Goal: Task Accomplishment & Management: Manage account settings

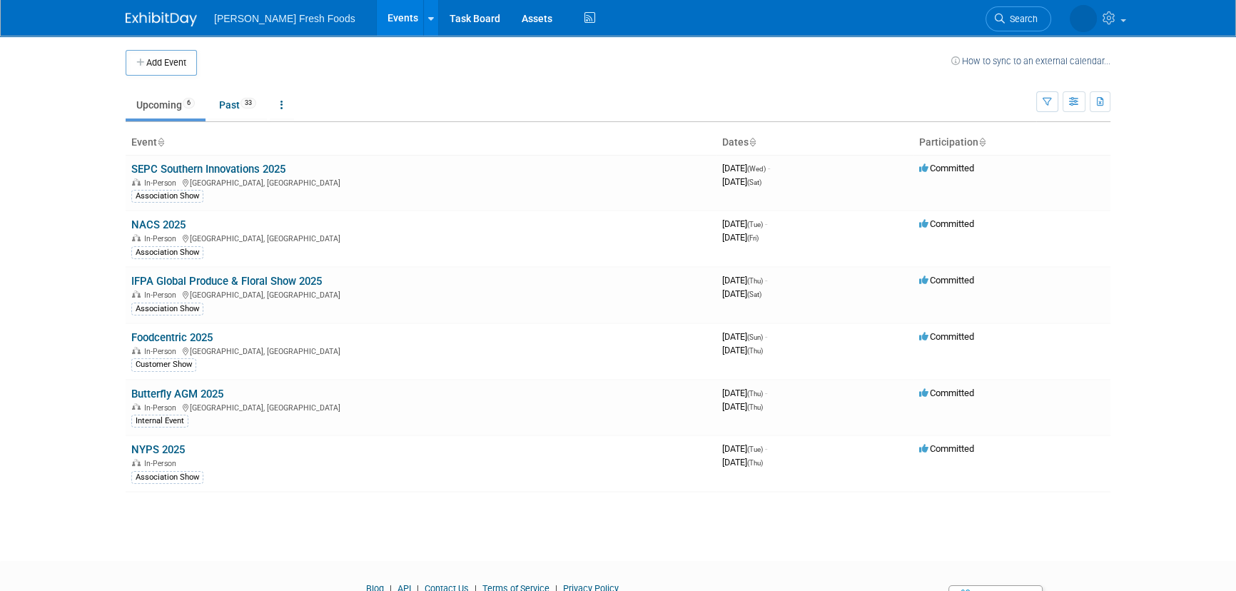
drag, startPoint x: 171, startPoint y: 443, endPoint x: 289, endPoint y: 436, distance: 118.6
click at [171, 443] on link "NYPS 2025" at bounding box center [158, 449] width 54 height 13
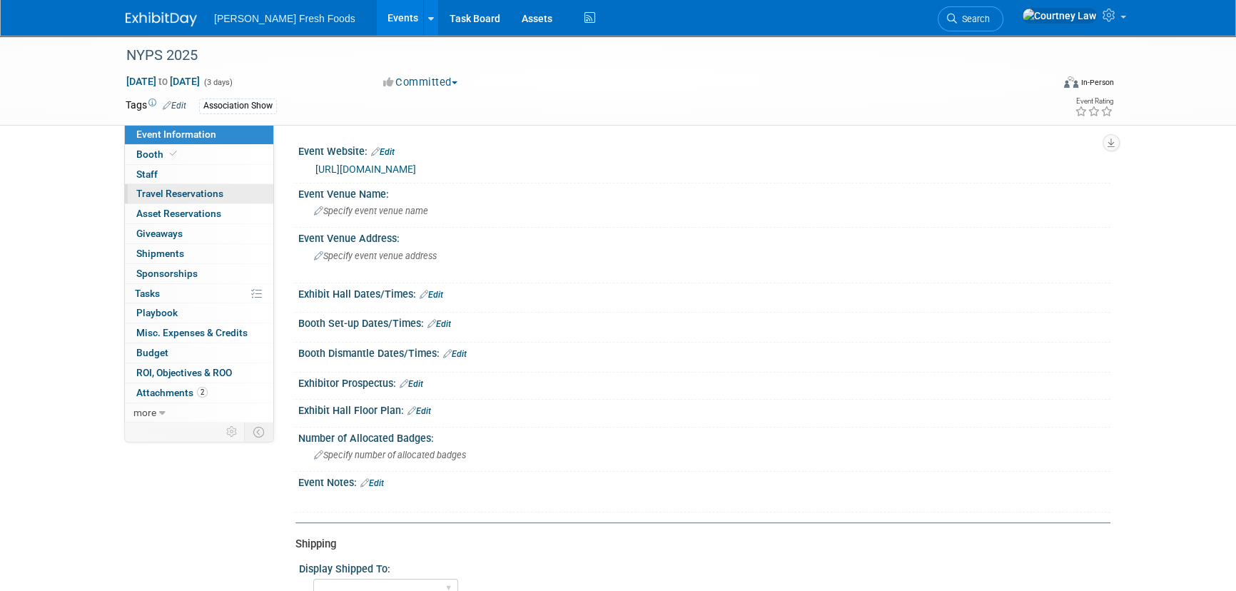
click at [201, 195] on span "Travel Reservations 0" at bounding box center [179, 193] width 87 height 11
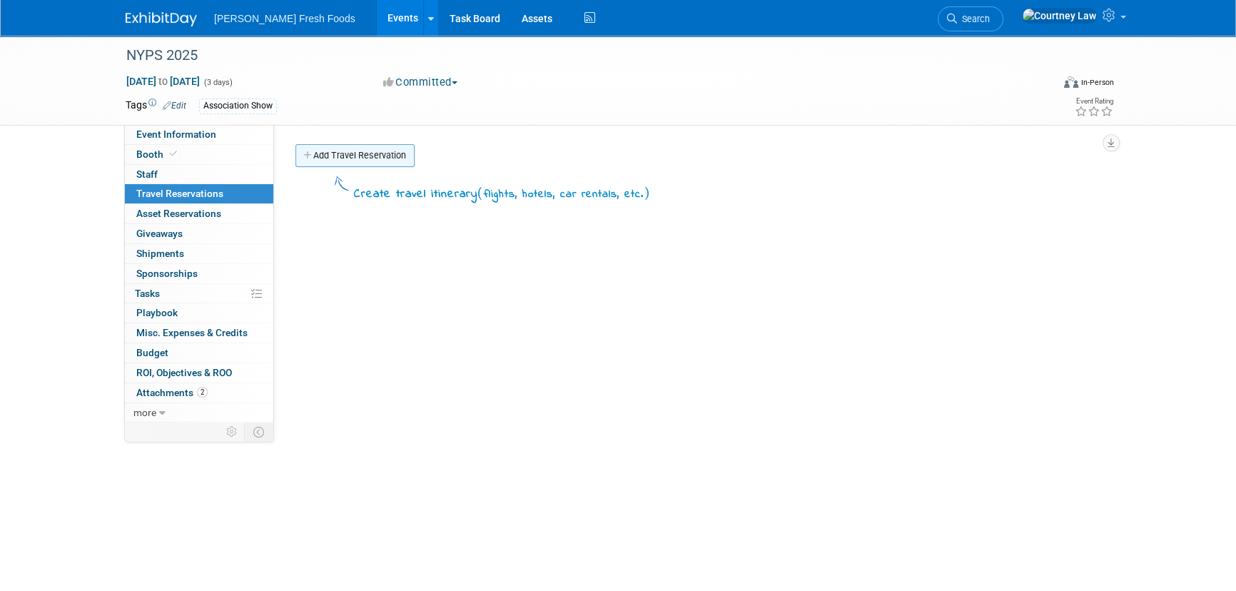
click at [386, 165] on link "Add Travel Reservation" at bounding box center [354, 155] width 119 height 23
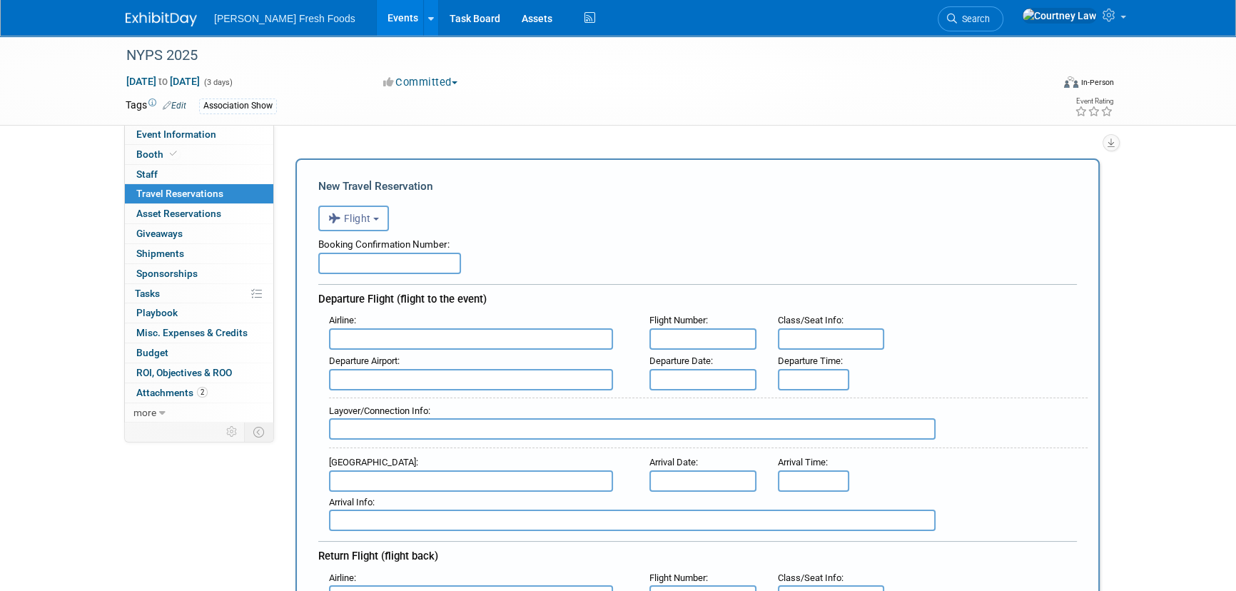
click at [385, 230] on button "Flight" at bounding box center [353, 218] width 71 height 26
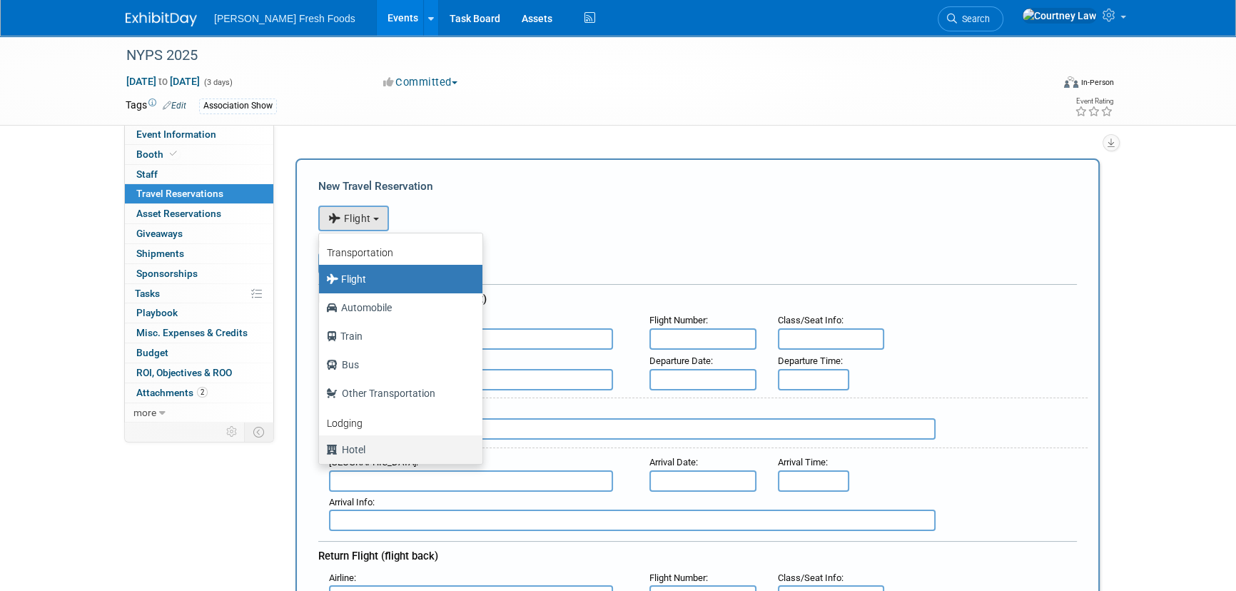
click at [371, 444] on label "Hotel" at bounding box center [397, 449] width 142 height 23
click at [321, 444] on input "Hotel" at bounding box center [316, 447] width 9 height 9
select select "6"
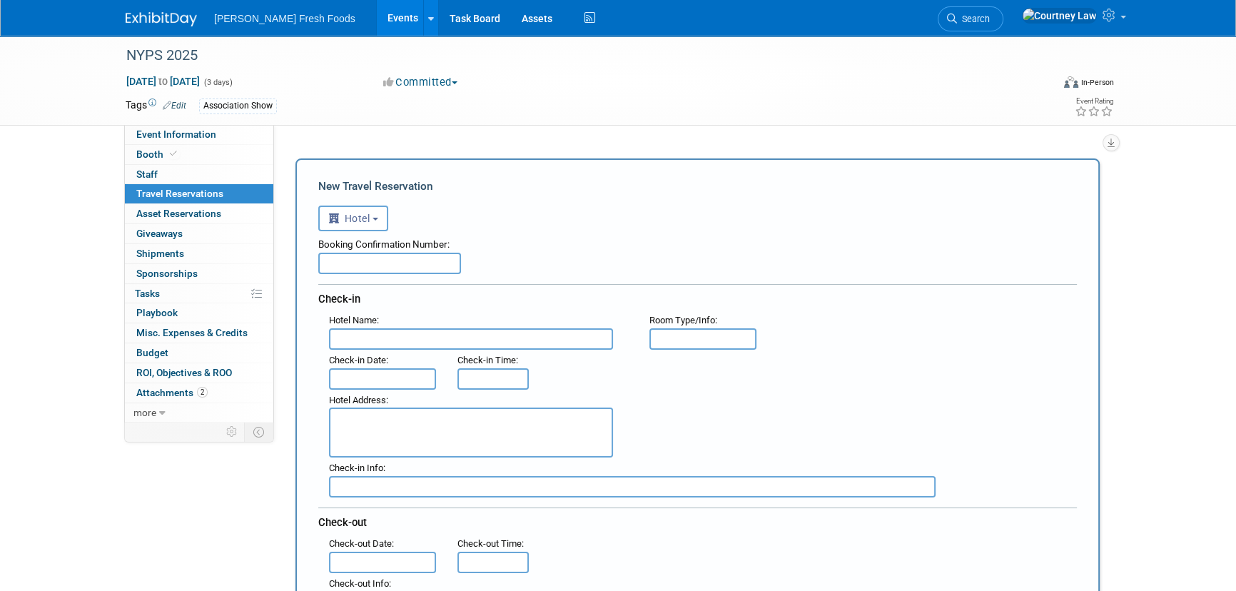
click at [402, 344] on input "text" at bounding box center [471, 338] width 284 height 21
paste input "Sheraton [US_STATE][GEOGRAPHIC_DATA]"
type input "Sheraton [US_STATE][GEOGRAPHIC_DATA]"
click at [390, 414] on textarea at bounding box center [471, 432] width 284 height 50
paste textarea "[STREET_ADDRESS][US_STATE]"
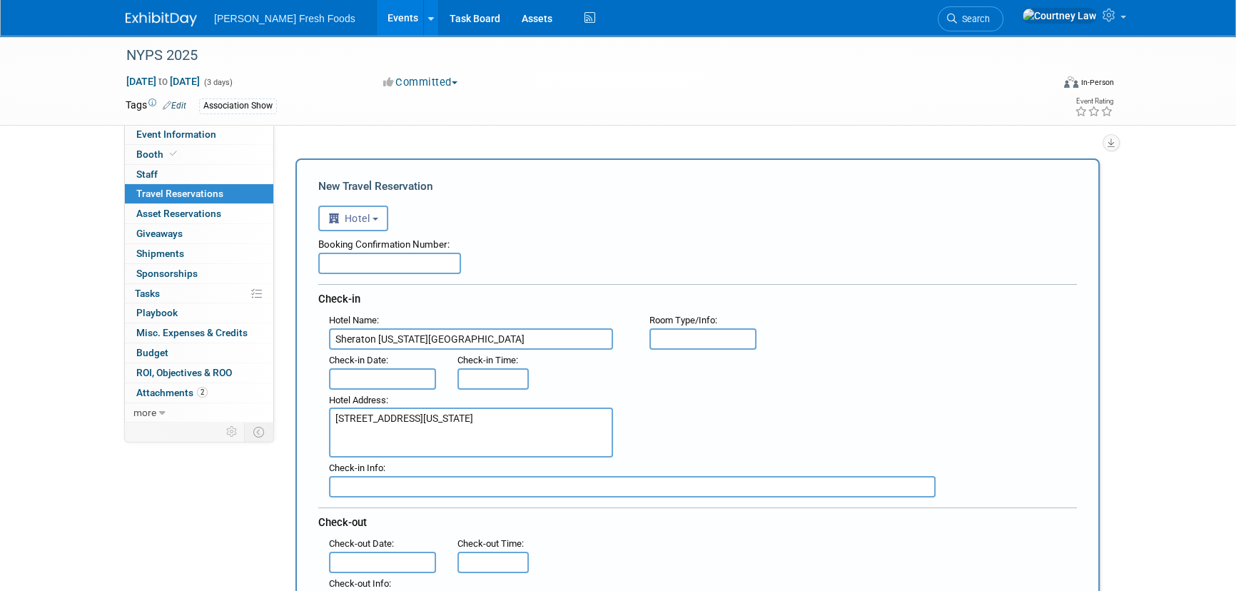
type textarea "[STREET_ADDRESS][US_STATE]"
click at [387, 375] on input "text" at bounding box center [382, 378] width 107 height 21
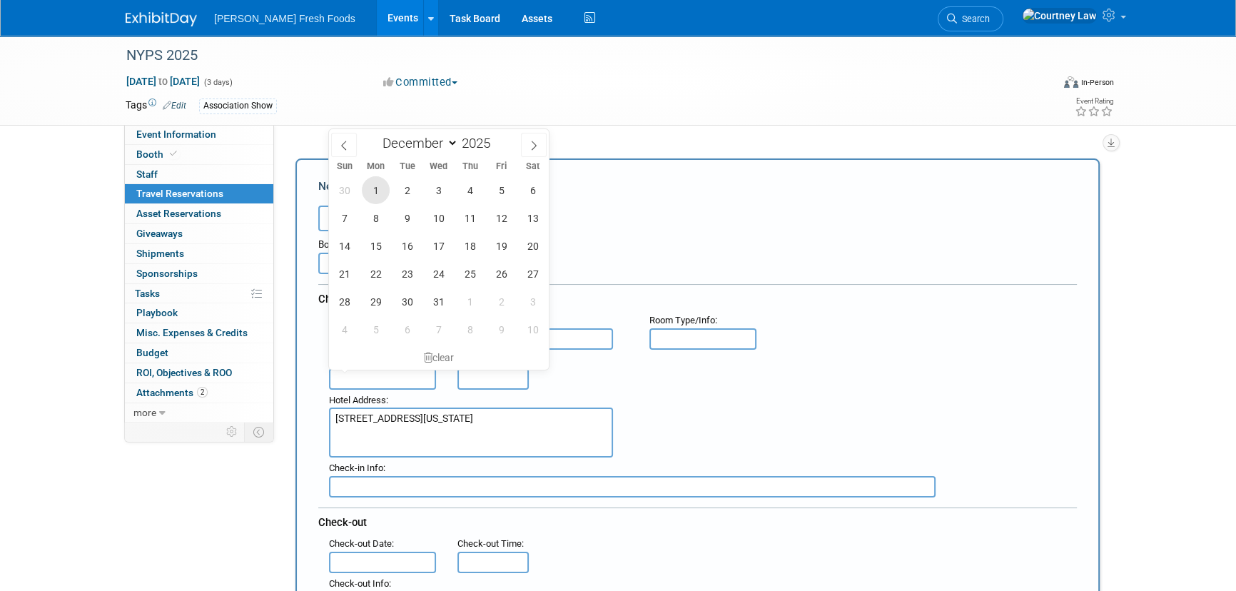
click at [380, 194] on span "1" at bounding box center [376, 190] width 28 height 28
type input "[DATE]"
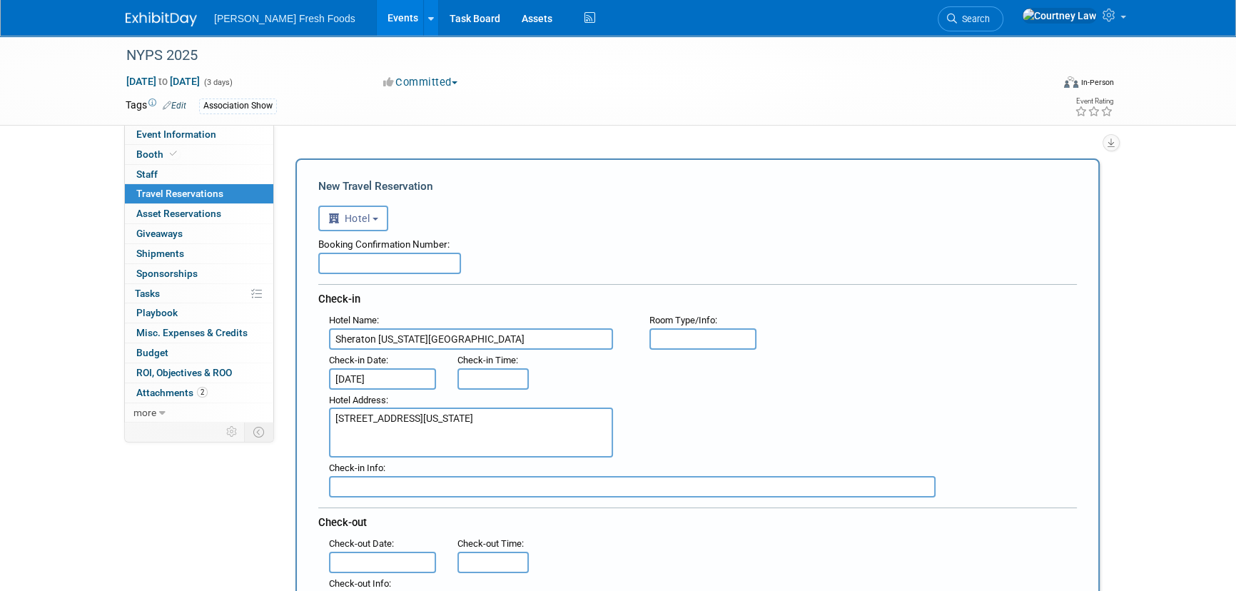
click at [361, 559] on input "text" at bounding box center [382, 561] width 107 height 21
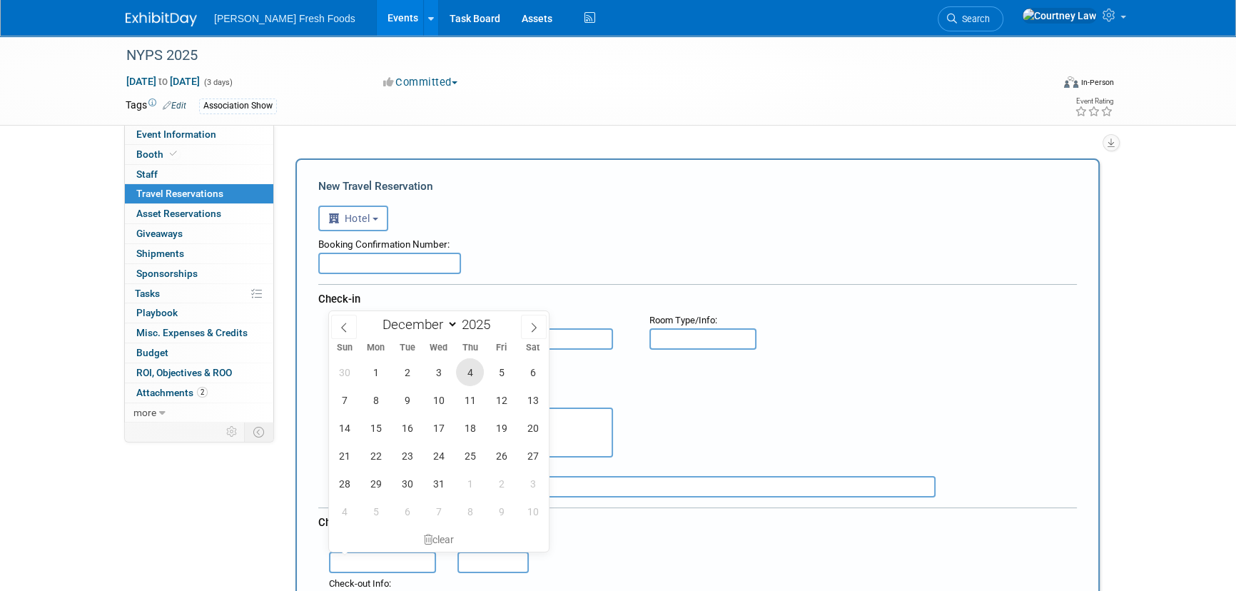
click at [465, 372] on span "4" at bounding box center [470, 372] width 28 height 28
type input "[DATE]"
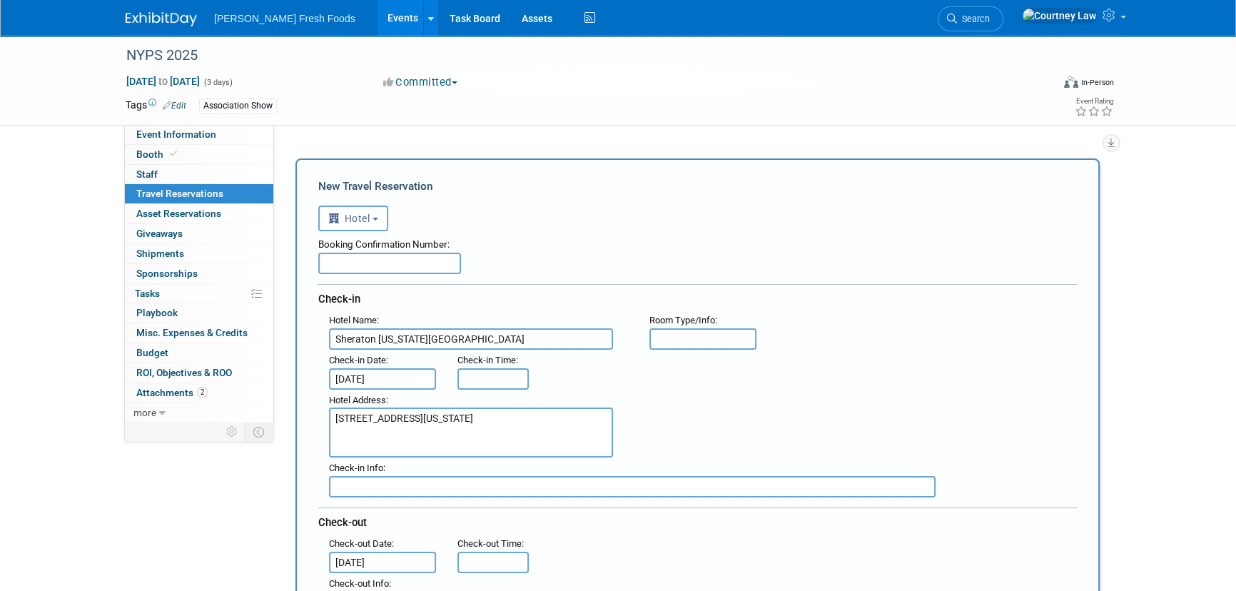
click at [688, 407] on div "Hotel Address : [STREET_ADDRESS][US_STATE]" at bounding box center [702, 424] width 769 height 68
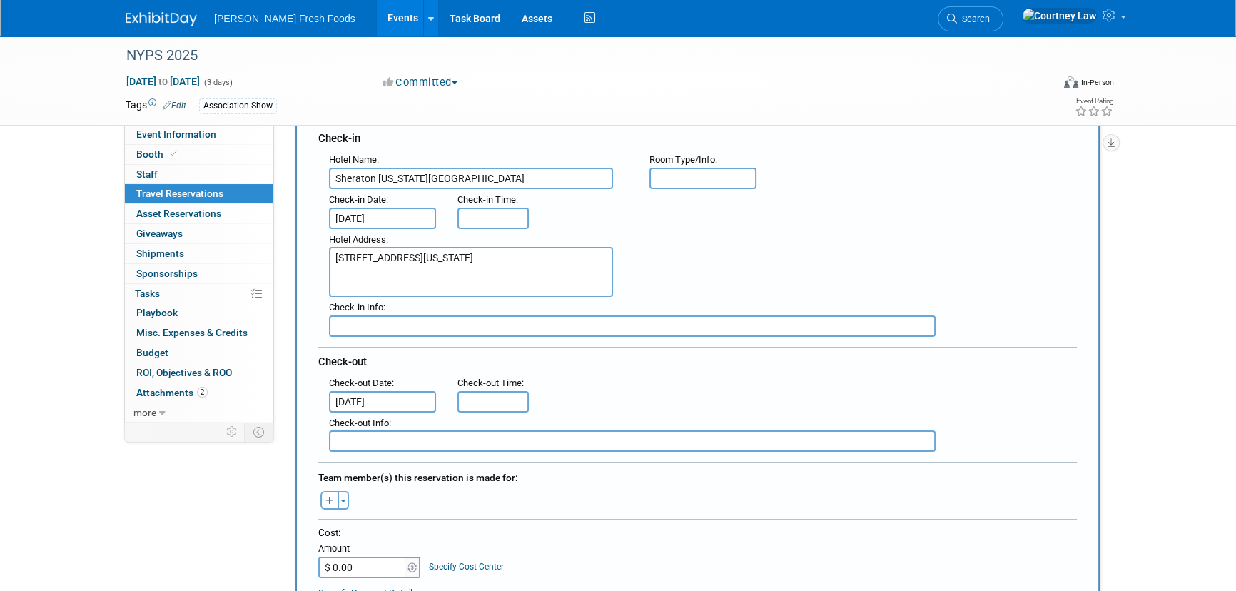
scroll to position [129, 0]
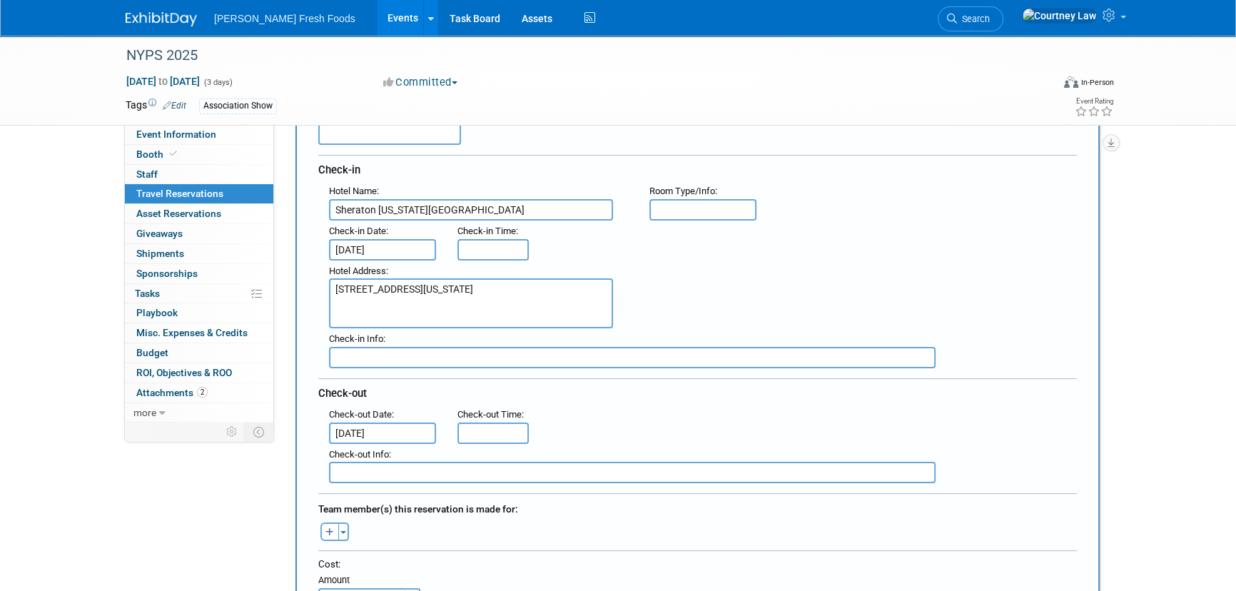
click at [737, 202] on input "text" at bounding box center [702, 209] width 107 height 21
click at [669, 203] on input "1 King" at bounding box center [702, 209] width 107 height 21
paste input "Traditional, Guest Room,"
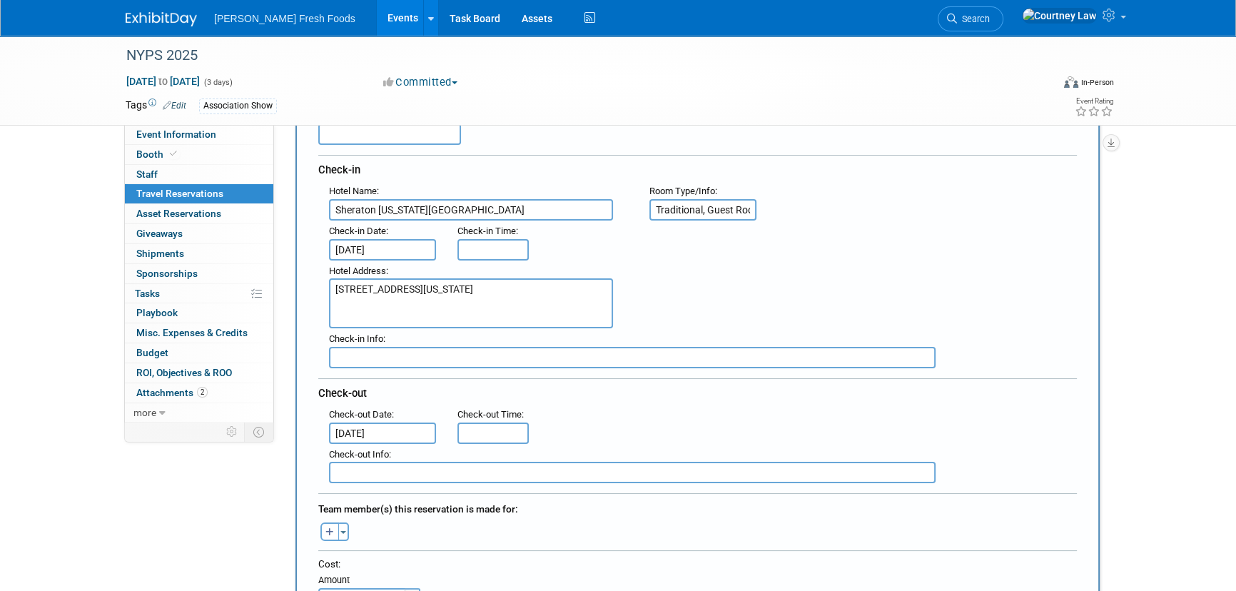
scroll to position [0, 44]
type input "Traditional, Guest Room, 1 King"
click at [794, 251] on div ": Check-in Date : [DATE] Check-in Time :" at bounding box center [702, 240] width 769 height 40
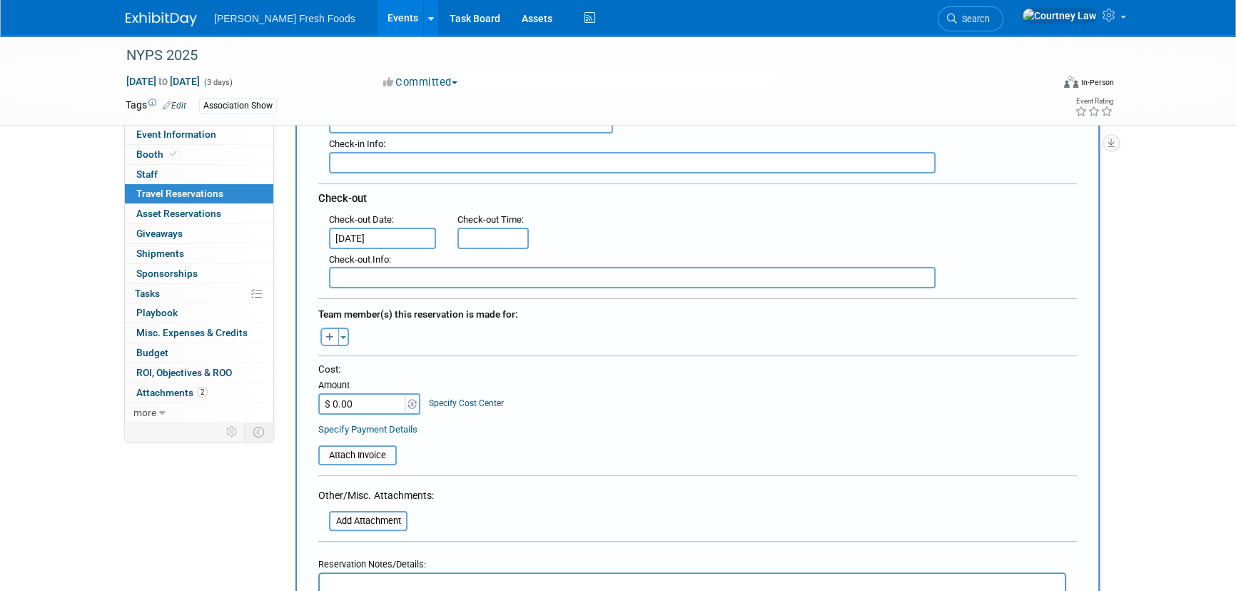
scroll to position [454, 0]
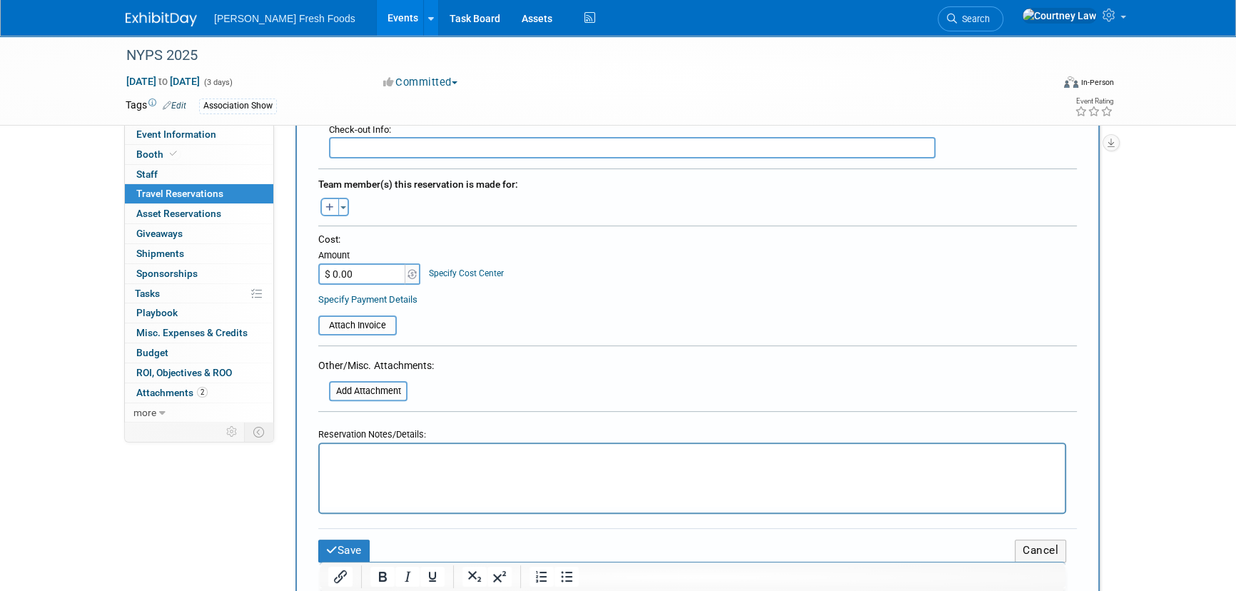
click at [387, 278] on input "$ 0.00" at bounding box center [362, 273] width 89 height 21
type input "$ 1,556.18"
click at [464, 331] on form "<i class="fas fa-plane" style="padding: 6px 4px 6px 1px;"></i> Flight <i class=…" at bounding box center [697, 162] width 758 height 836
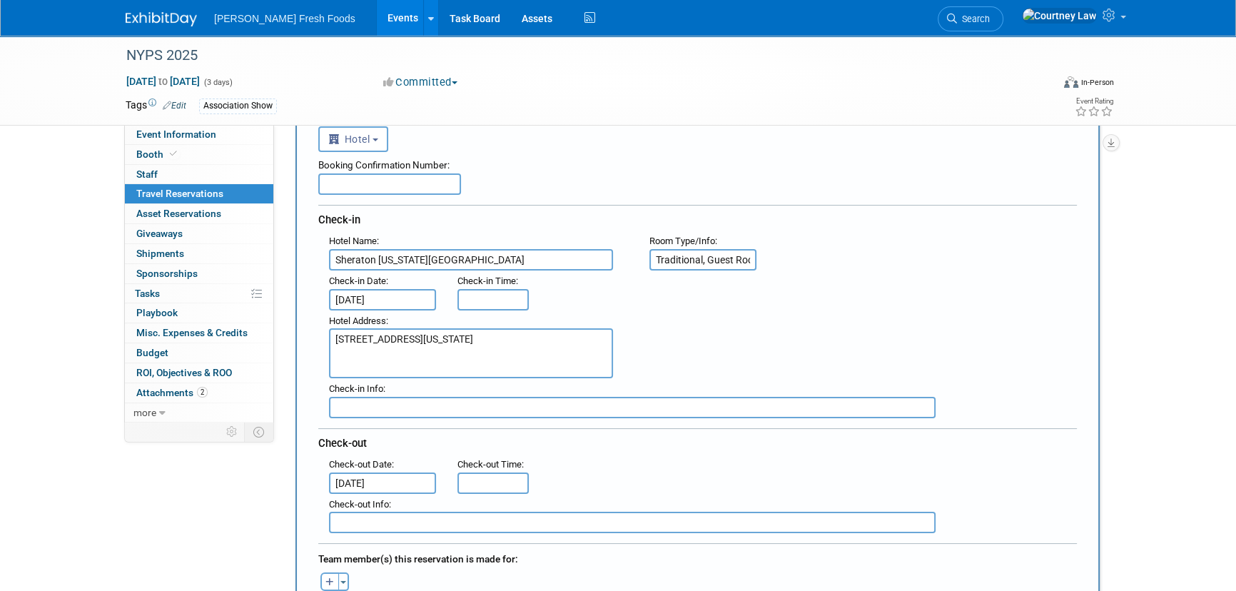
scroll to position [64, 0]
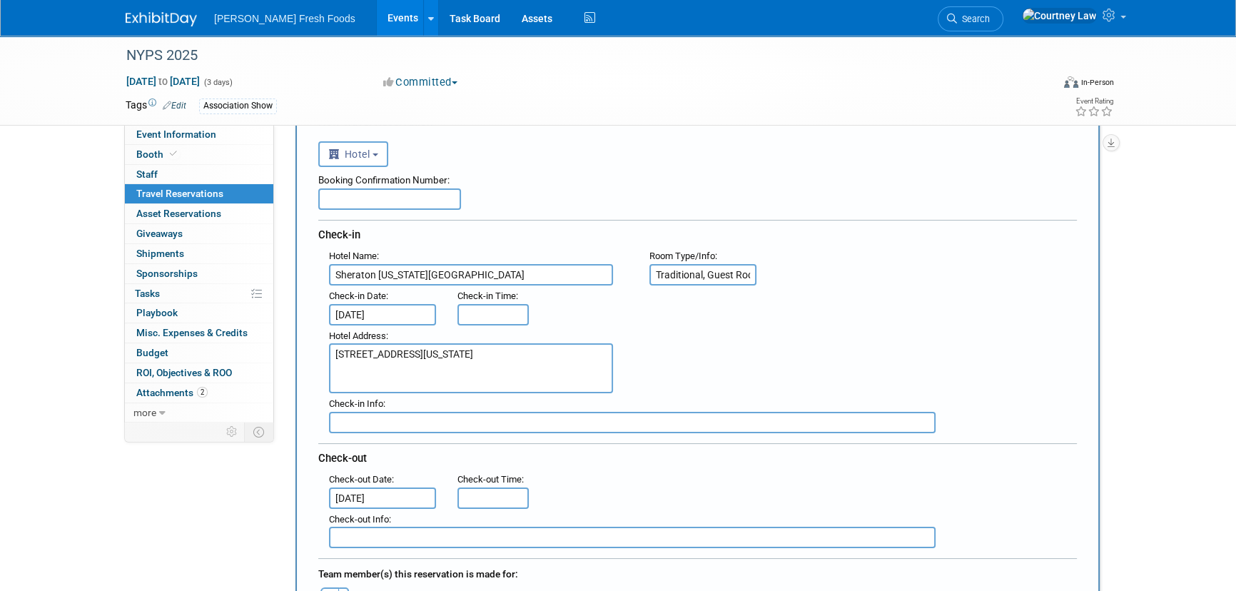
click at [379, 195] on input "text" at bounding box center [389, 198] width 143 height 21
paste input "THEDTQOW"
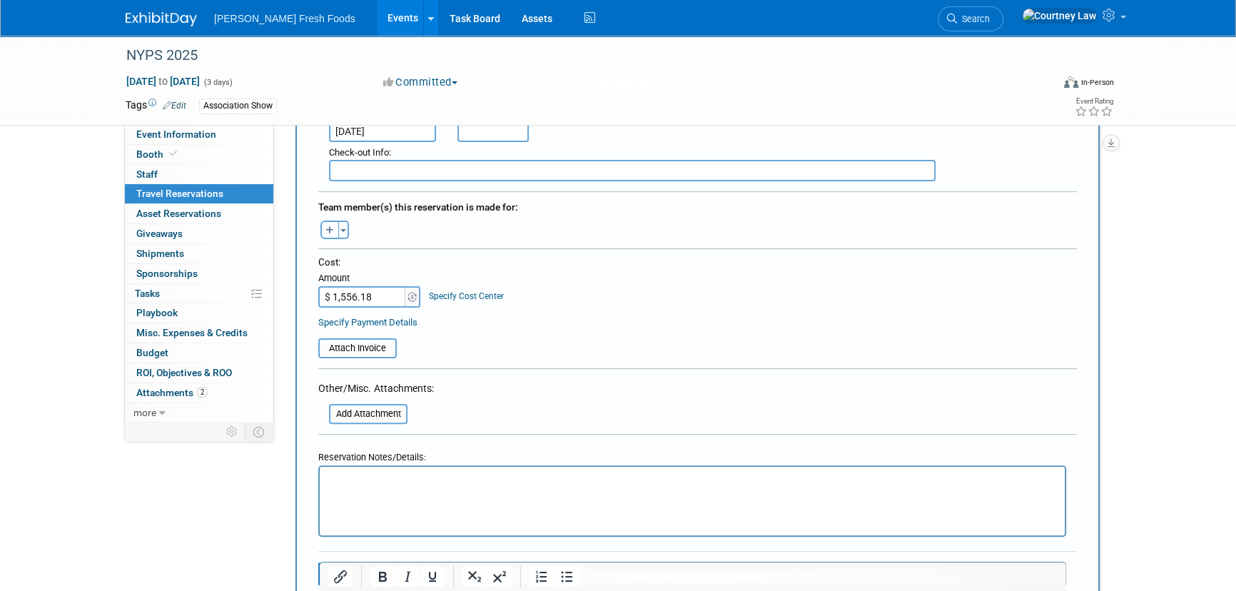
scroll to position [454, 0]
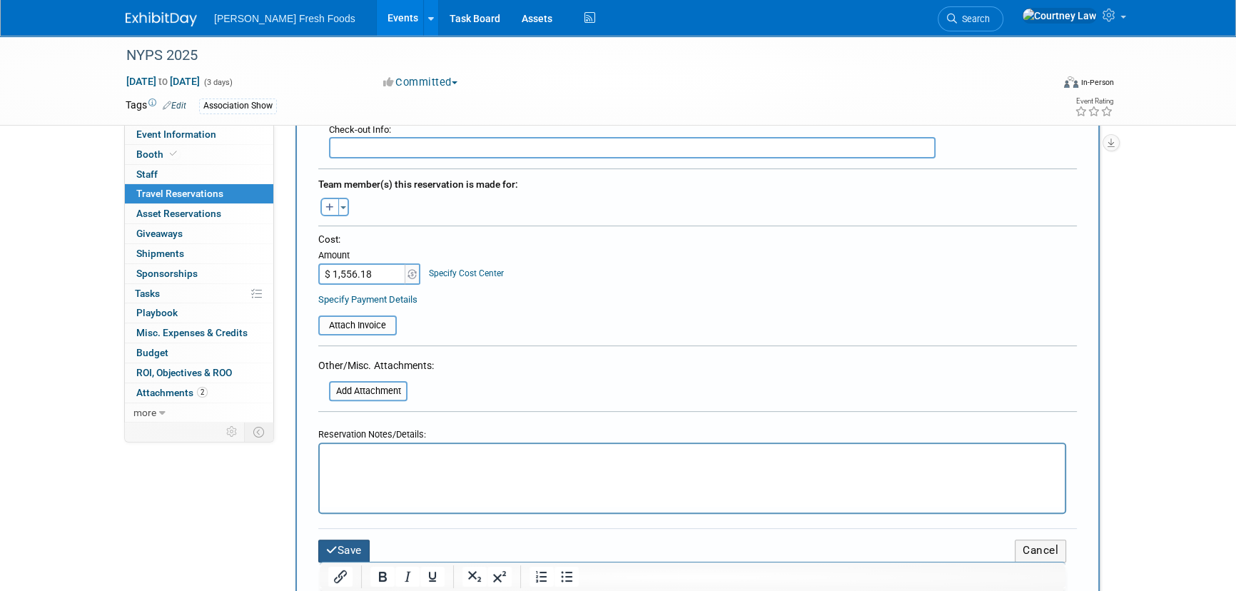
type input "THEDTQOW"
click at [342, 542] on button "Save" at bounding box center [343, 550] width 51 height 22
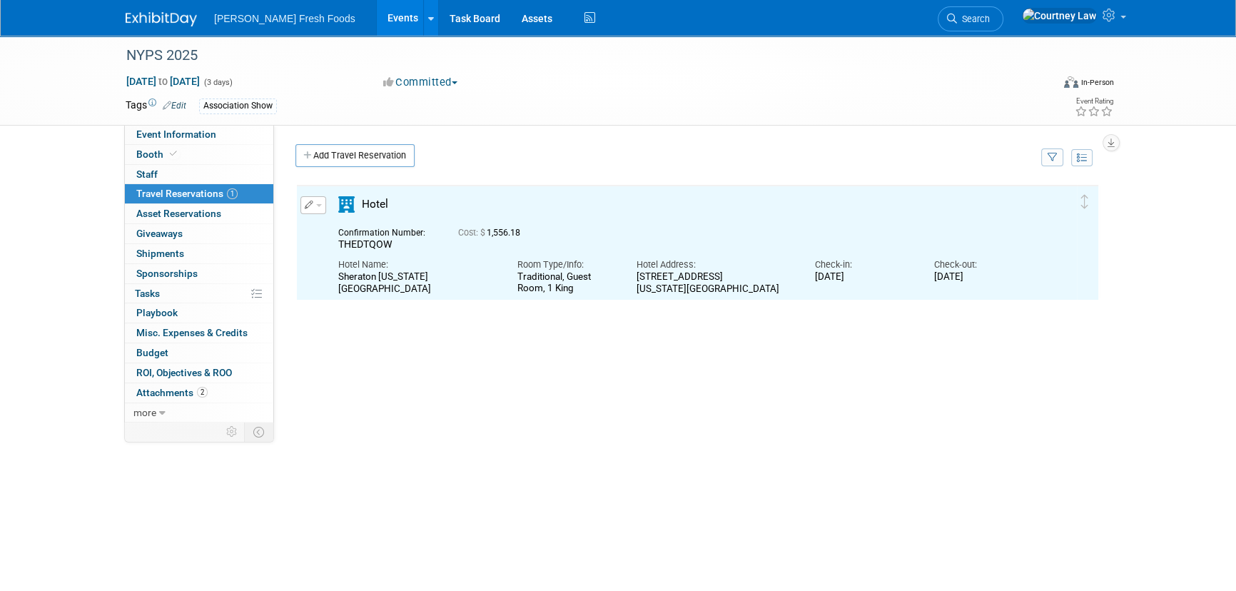
scroll to position [0, 0]
click at [313, 205] on button "button" at bounding box center [313, 205] width 26 height 18
click at [335, 278] on button "Duplicate" at bounding box center [361, 277] width 121 height 21
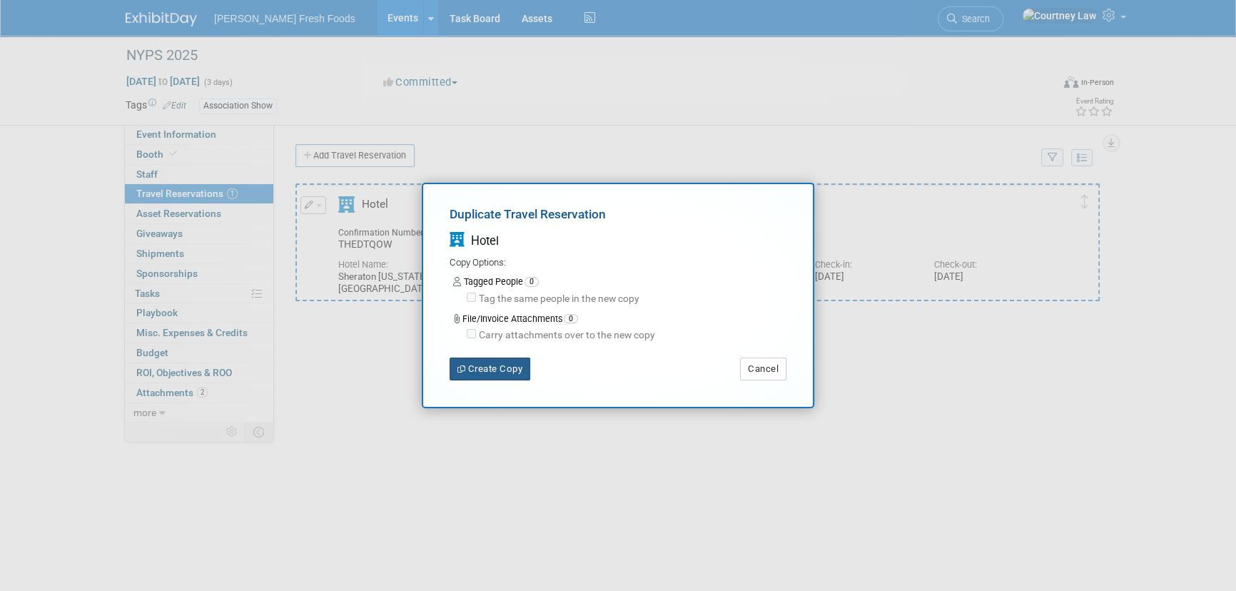
click at [480, 368] on button "Create Copy" at bounding box center [489, 368] width 81 height 23
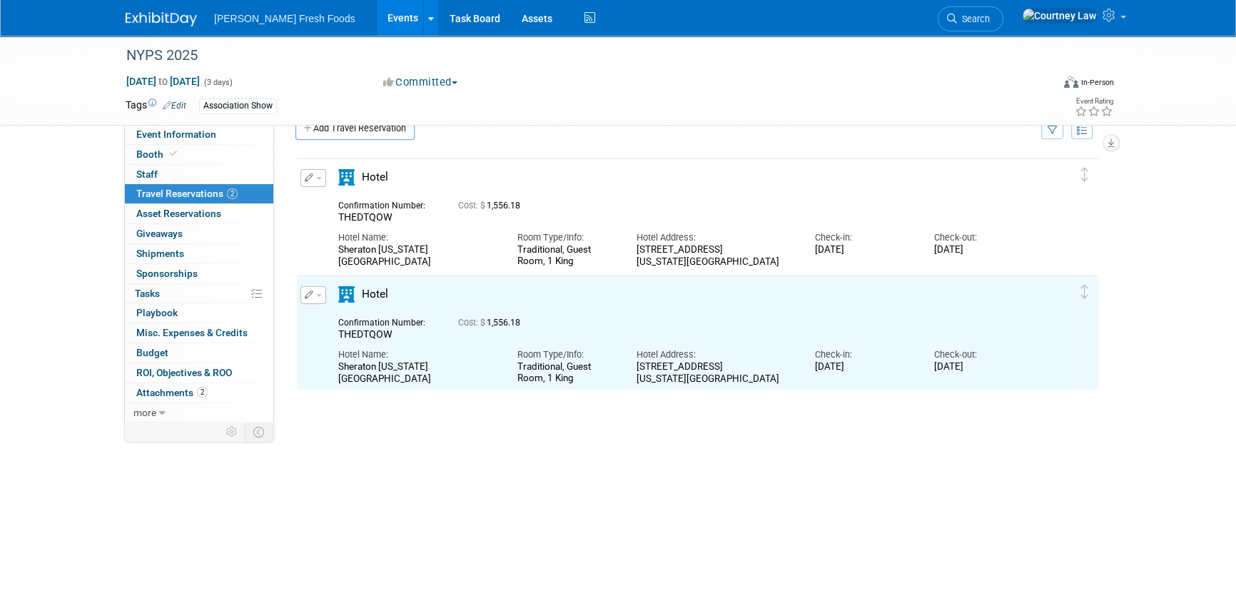
click at [311, 295] on icon "button" at bounding box center [309, 294] width 9 height 9
click at [322, 365] on icon "button" at bounding box center [317, 367] width 14 height 10
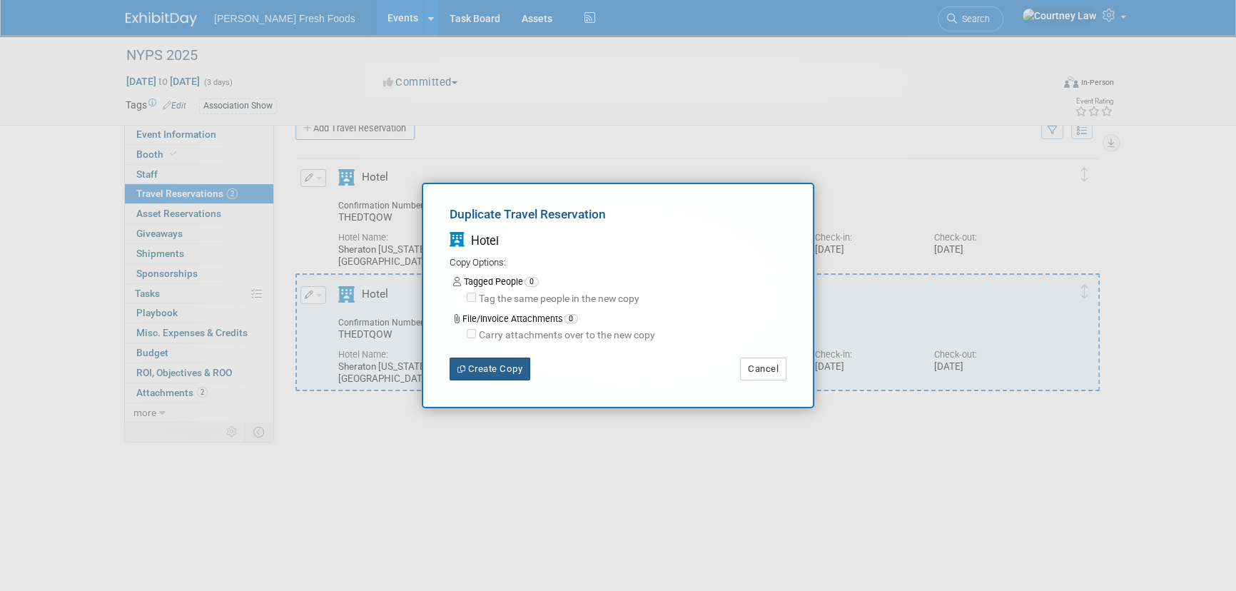
click at [507, 370] on button "Create Copy" at bounding box center [489, 368] width 81 height 23
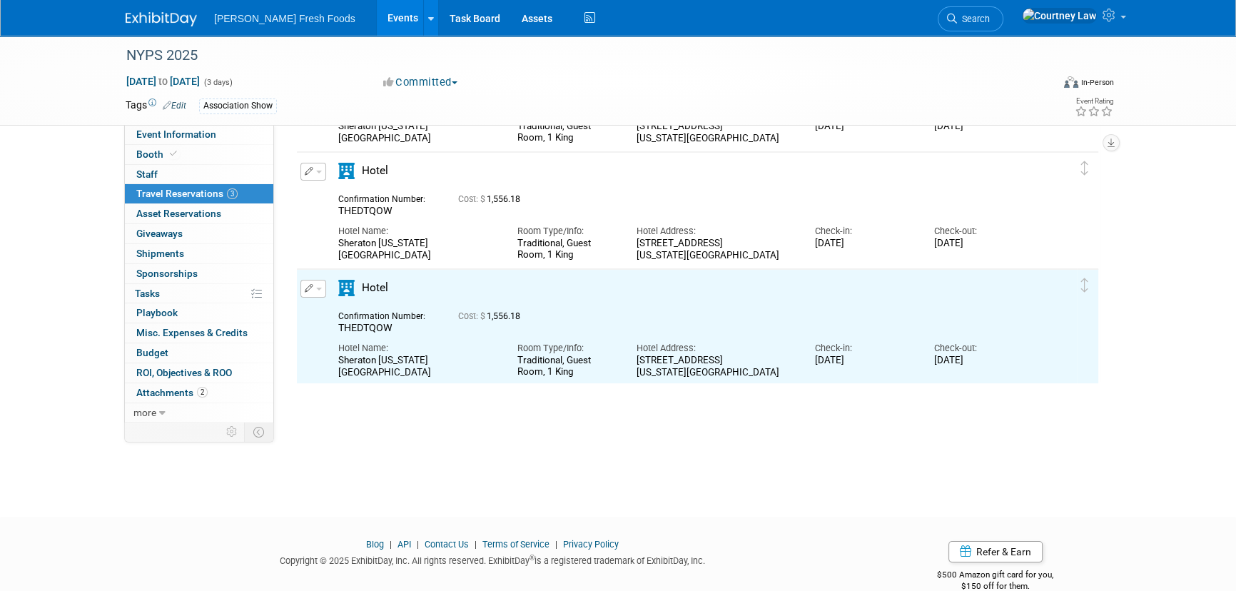
click at [314, 174] on button "button" at bounding box center [313, 172] width 26 height 18
click at [321, 195] on button "Edit Reservation" at bounding box center [361, 196] width 121 height 21
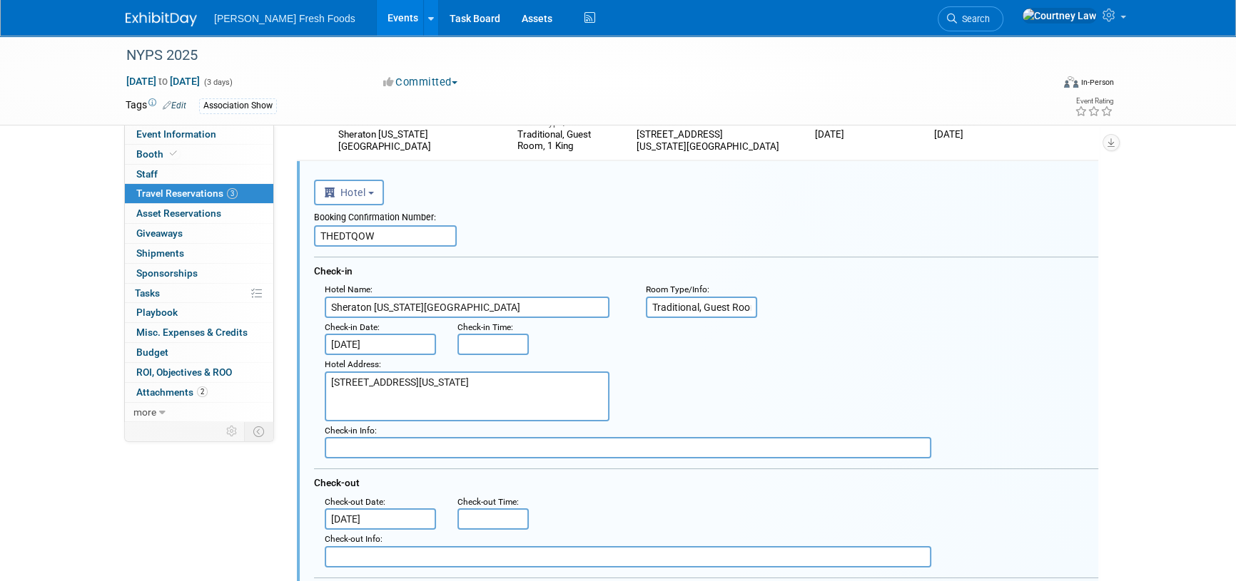
scroll to position [140, 0]
click at [322, 238] on input "THEDTQOW" at bounding box center [385, 238] width 143 height 21
paste input "E6VMLZ5M"
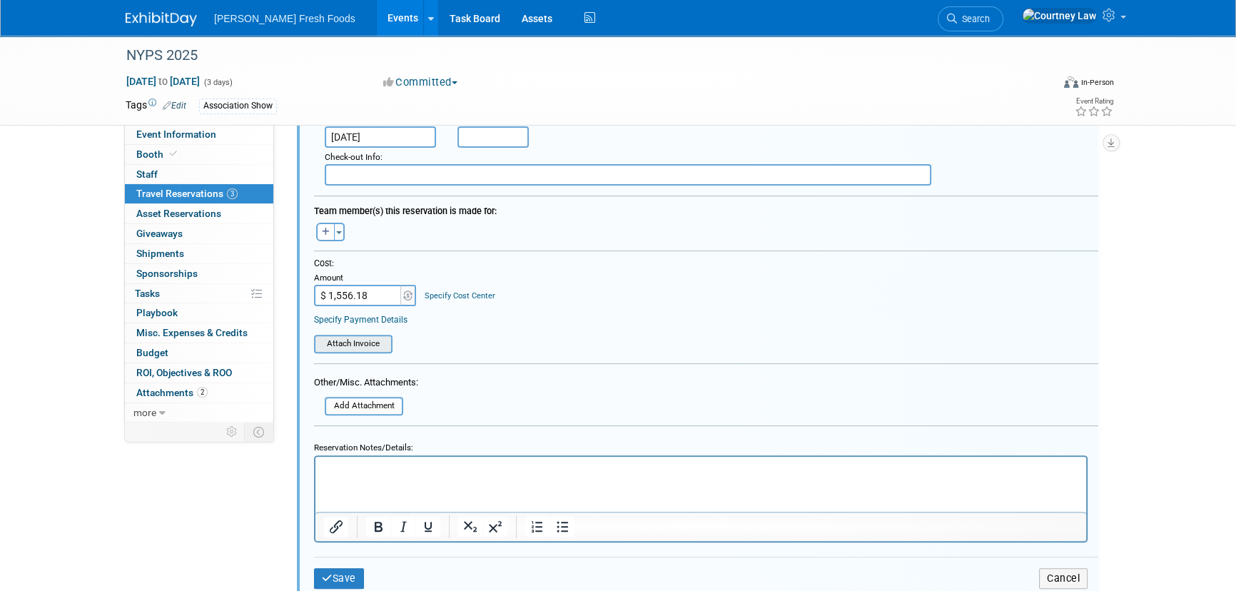
scroll to position [815, 0]
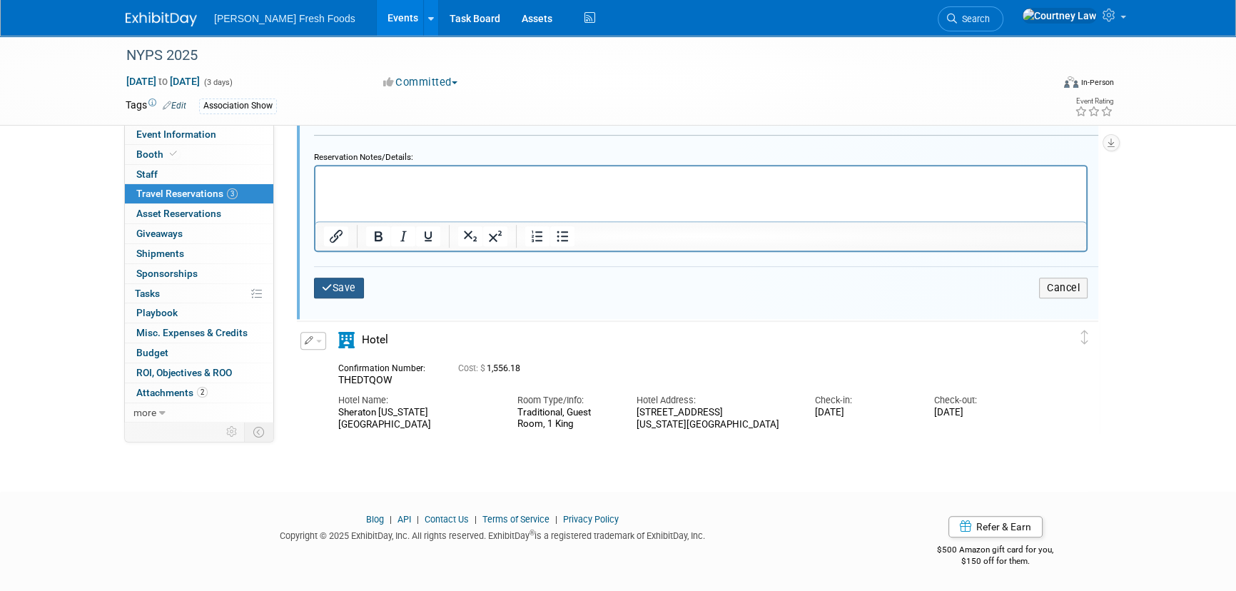
type input "E6VMLZ5M"
click at [350, 293] on button "Save" at bounding box center [339, 288] width 50 height 21
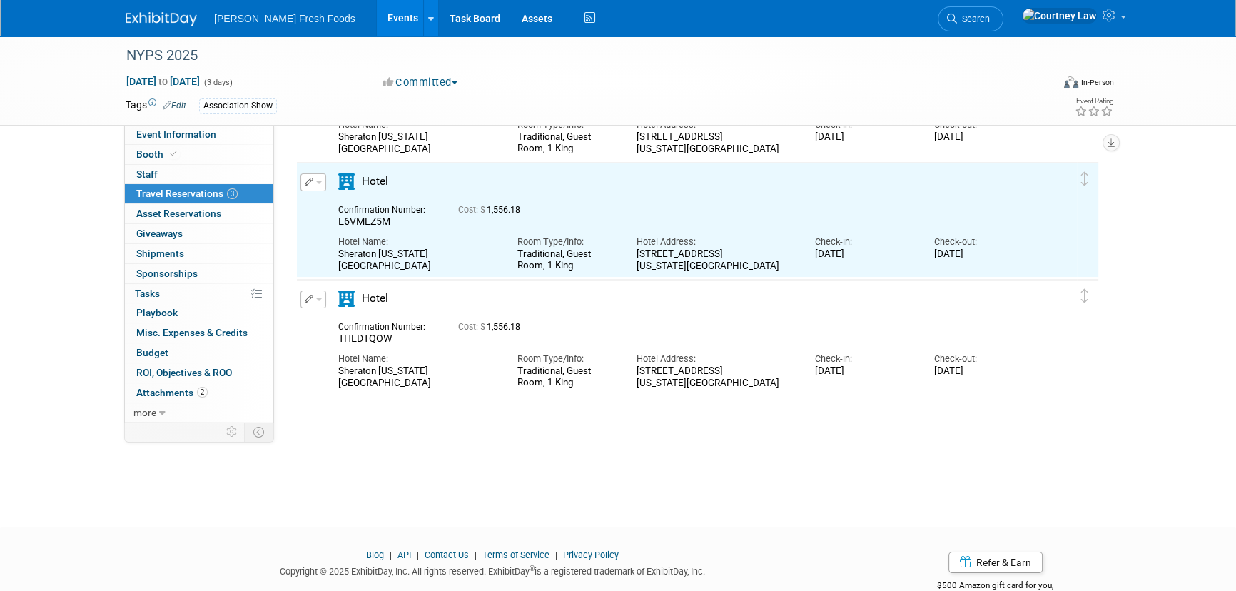
scroll to position [0, 0]
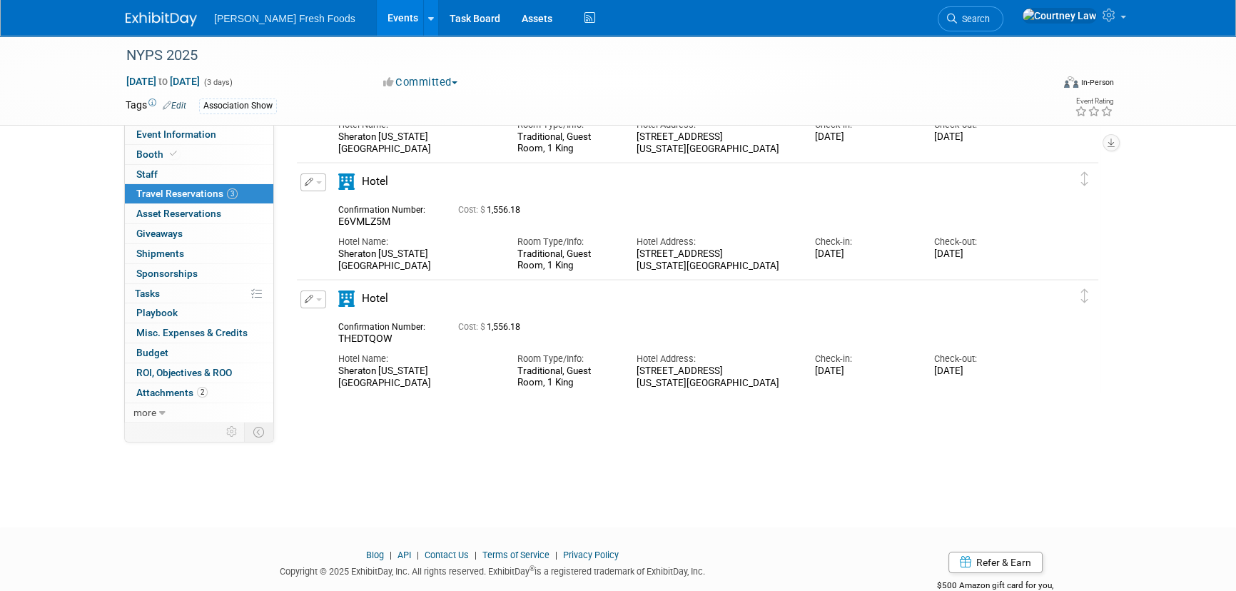
click at [313, 303] on button "button" at bounding box center [313, 299] width 26 height 18
click at [316, 319] on icon "button" at bounding box center [315, 324] width 11 height 10
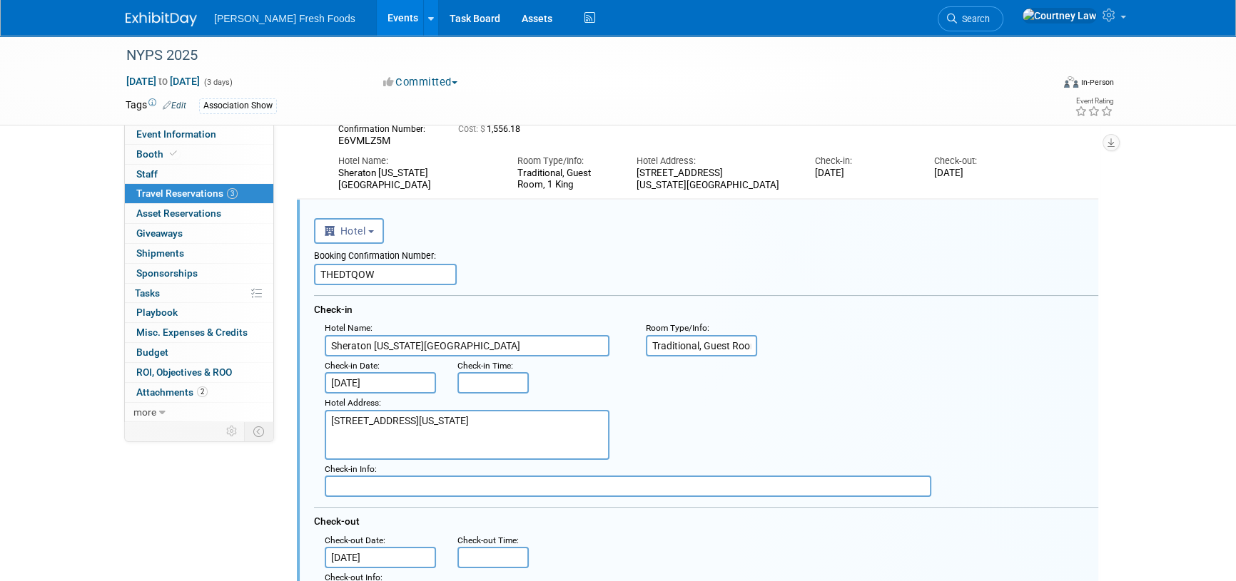
scroll to position [257, 0]
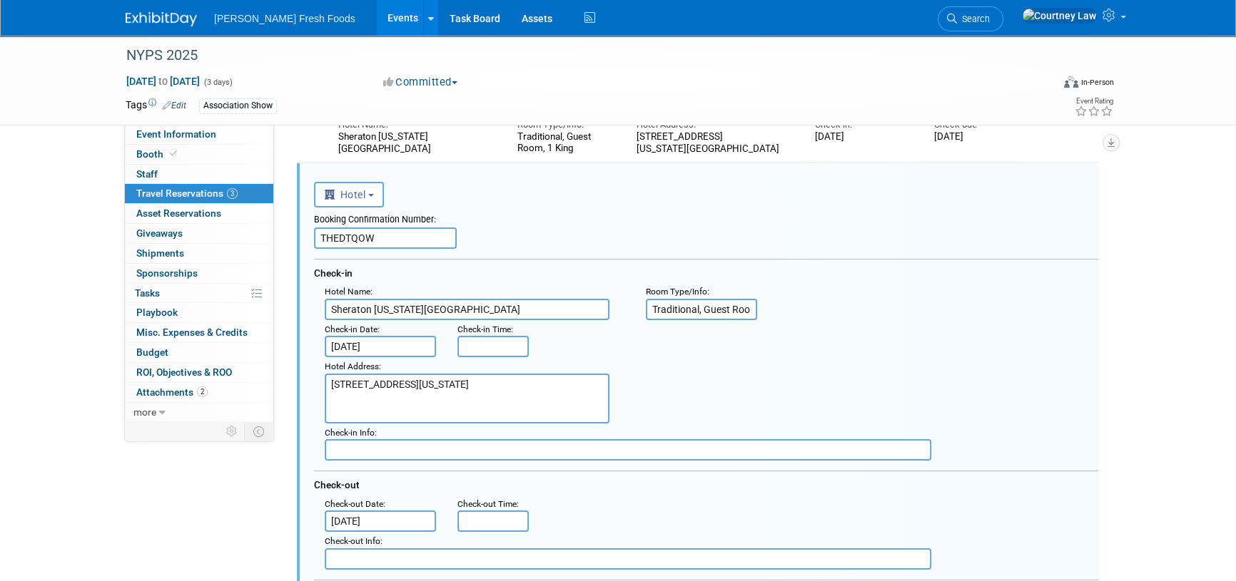
click at [368, 243] on input "THEDTQOW" at bounding box center [385, 238] width 143 height 21
paste input "OSIEIS9P"
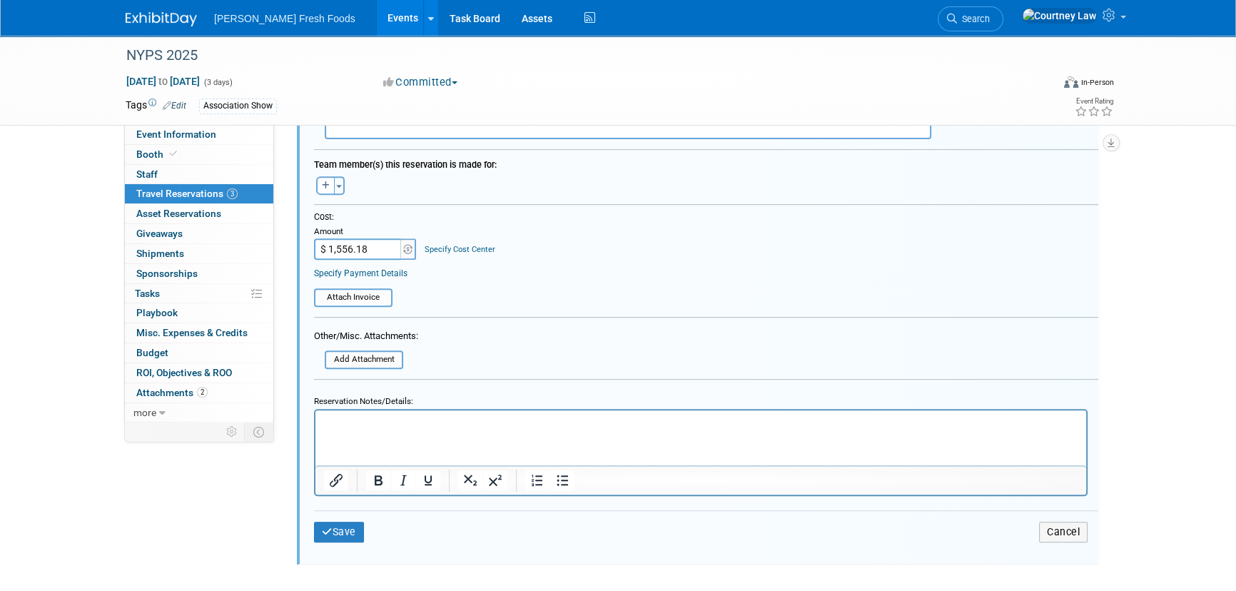
scroll to position [711, 0]
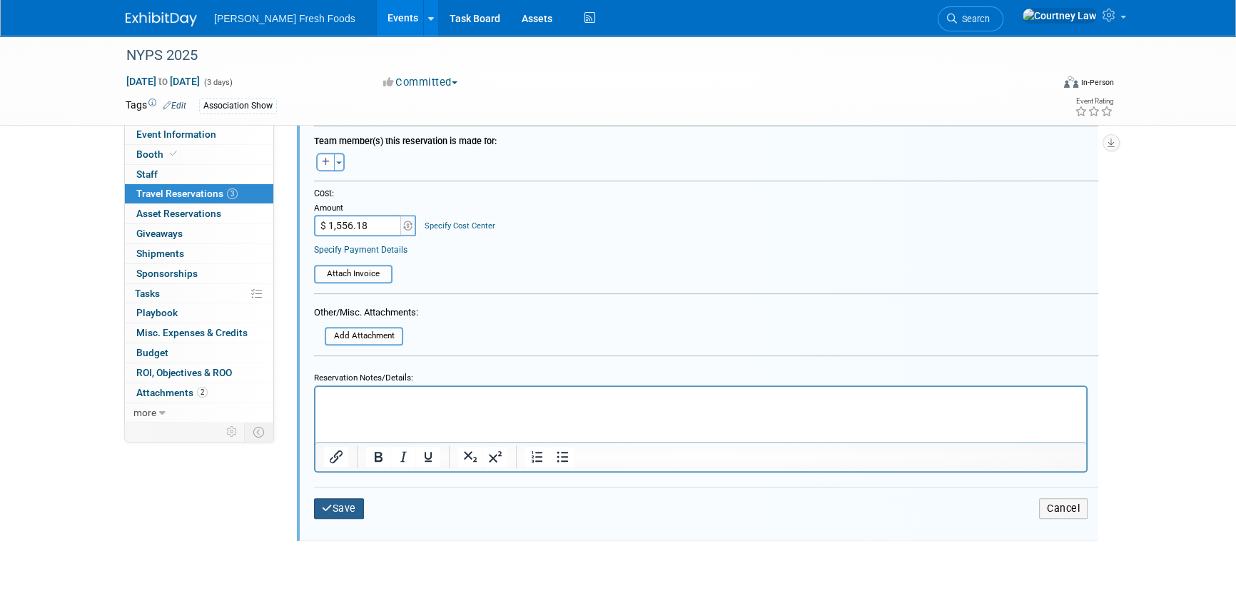
type input "OSIEIS9P"
click at [356, 512] on button "Save" at bounding box center [339, 508] width 50 height 21
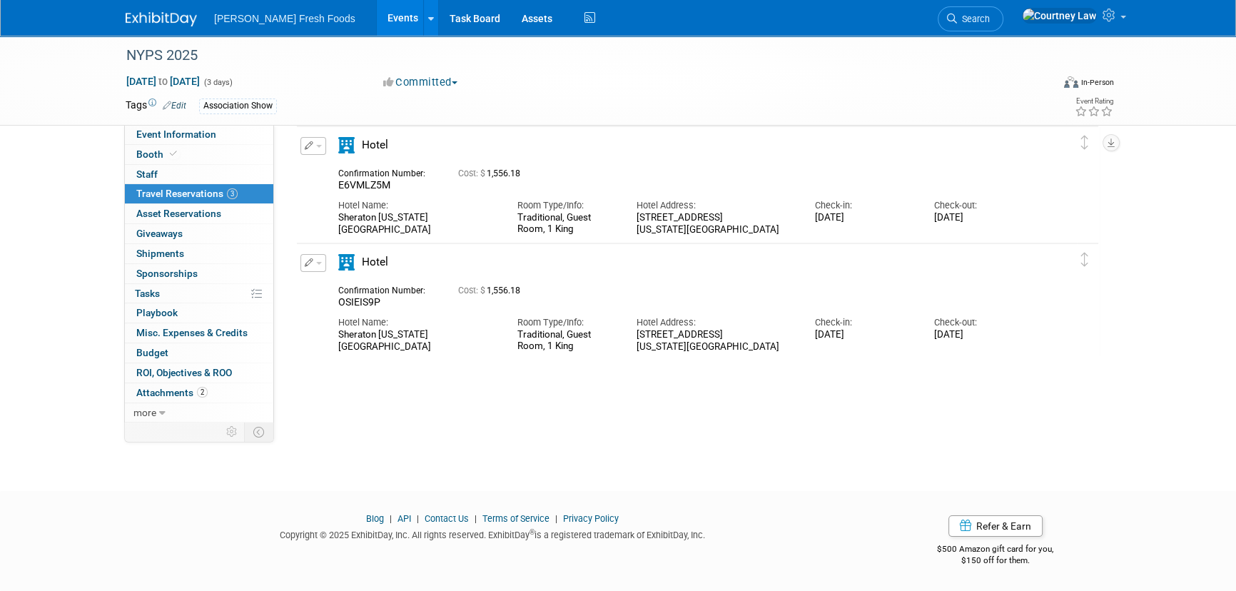
scroll to position [0, 0]
